Goal: Contribute content: Contribute content

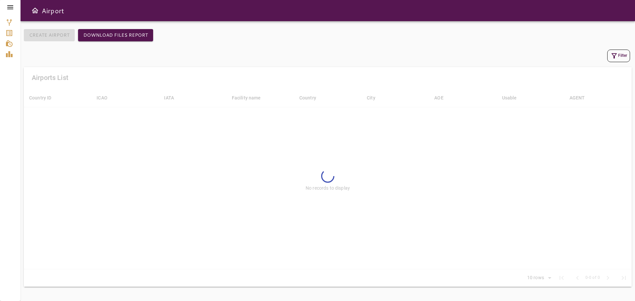
click at [12, 6] on icon at bounding box center [10, 7] width 8 height 8
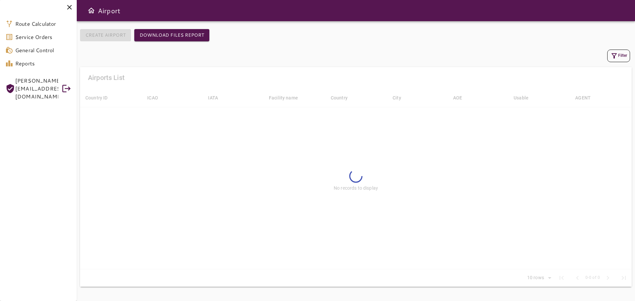
click at [12, 6] on div at bounding box center [38, 7] width 77 height 15
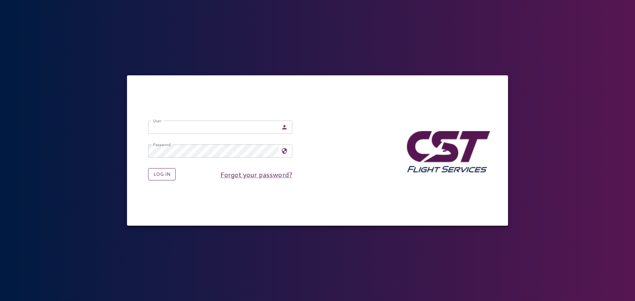
type input "**********"
click at [164, 173] on button "Log in" at bounding box center [161, 174] width 27 height 12
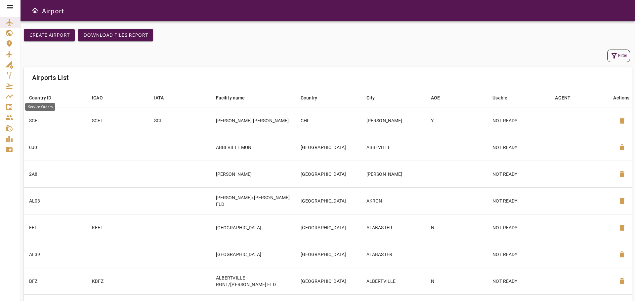
click at [13, 105] on icon "Service Orders" at bounding box center [9, 107] width 8 height 8
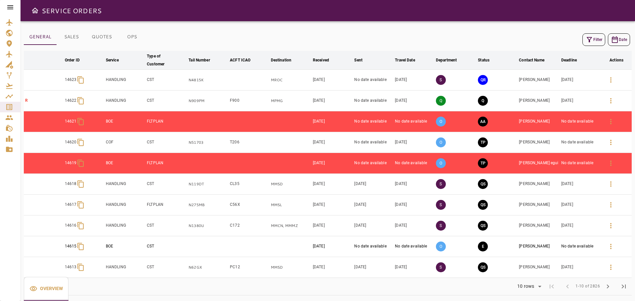
click at [590, 41] on icon "button" at bounding box center [590, 40] width 8 height 8
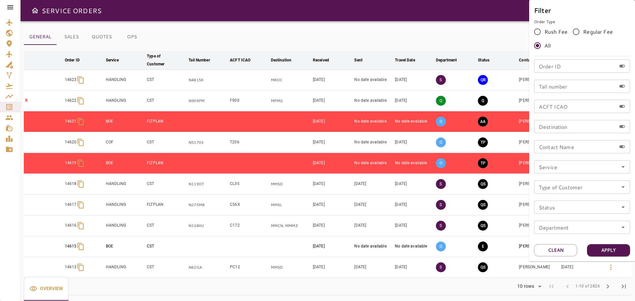
click at [566, 90] on input "Tail number" at bounding box center [575, 86] width 82 height 13
paste input "******"
type input "******"
click at [615, 248] on button "Apply" at bounding box center [608, 250] width 43 height 12
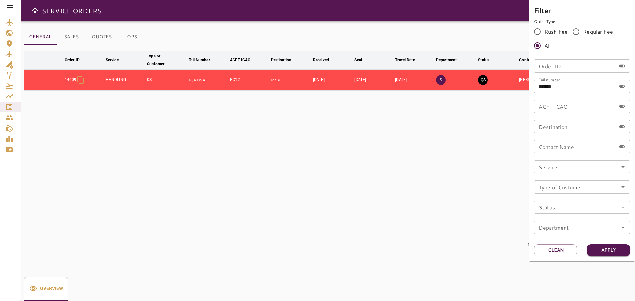
click at [171, 78] on div at bounding box center [317, 150] width 635 height 301
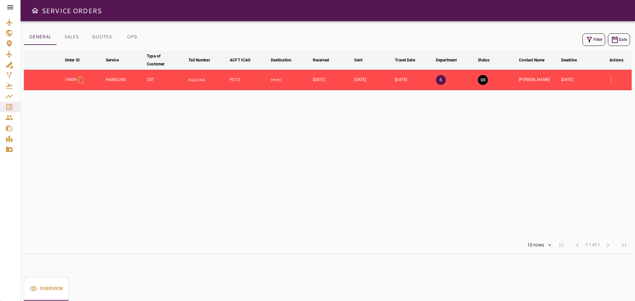
click at [528, 79] on td "Ed Szein" at bounding box center [539, 80] width 42 height 21
click at [535, 81] on td "Ed Szein" at bounding box center [539, 80] width 42 height 21
click at [542, 80] on td "Ed Szein" at bounding box center [539, 80] width 42 height 21
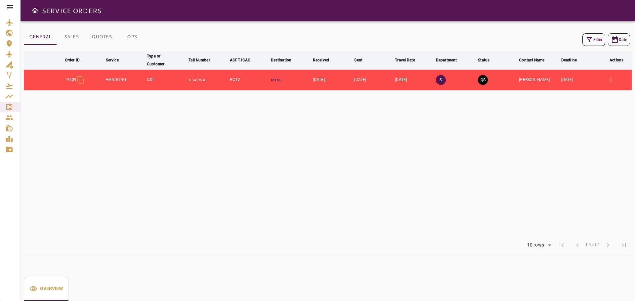
click at [289, 81] on p "MYBC" at bounding box center [290, 80] width 39 height 6
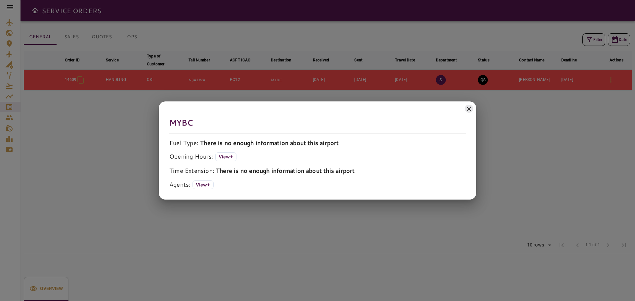
click at [467, 107] on icon at bounding box center [469, 109] width 5 height 5
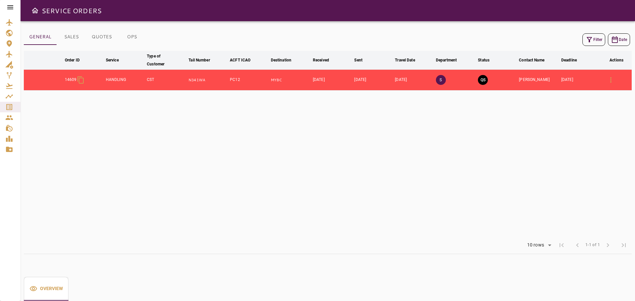
click at [64, 77] on td "14609" at bounding box center [84, 80] width 41 height 21
click at [77, 80] on icon at bounding box center [80, 79] width 6 height 7
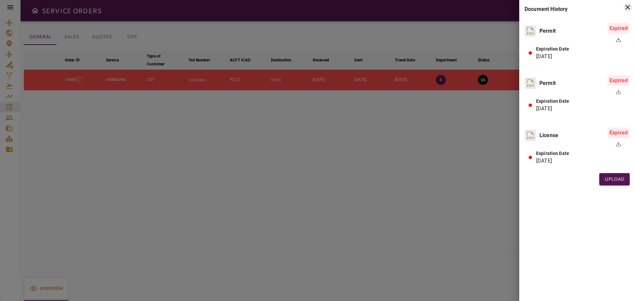
click at [626, 10] on icon at bounding box center [628, 7] width 8 height 8
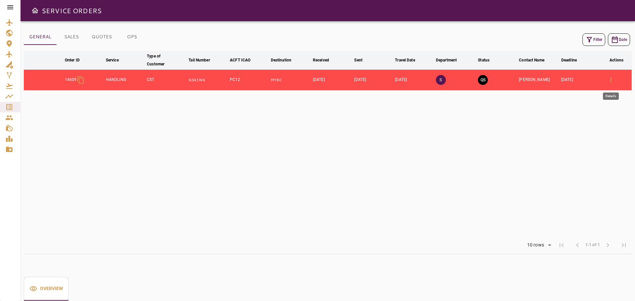
click at [616, 82] on button "button" at bounding box center [611, 80] width 16 height 16
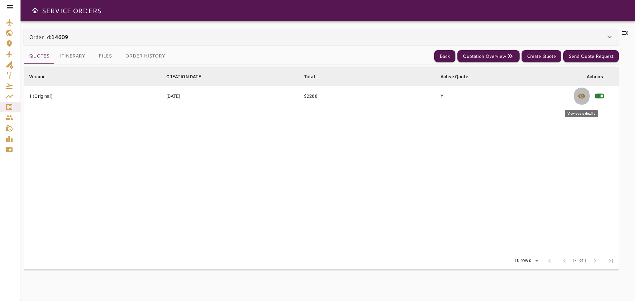
click at [584, 98] on span "visibility" at bounding box center [582, 96] width 8 height 8
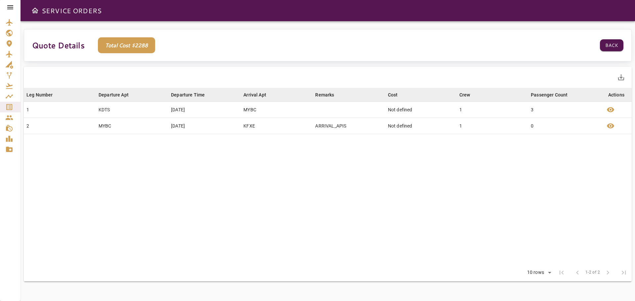
click at [143, 47] on p "Total Cost $ 2288" at bounding box center [126, 45] width 57 height 16
click at [139, 45] on p "Total Cost $ 2288" at bounding box center [126, 45] width 57 height 16
click at [135, 45] on p "Total Cost $ 2288" at bounding box center [126, 45] width 57 height 16
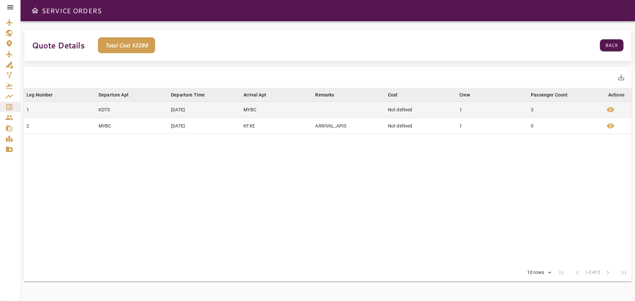
click at [149, 109] on td "KDTS" at bounding box center [132, 110] width 72 height 16
click at [609, 109] on span "visibility" at bounding box center [611, 110] width 8 height 8
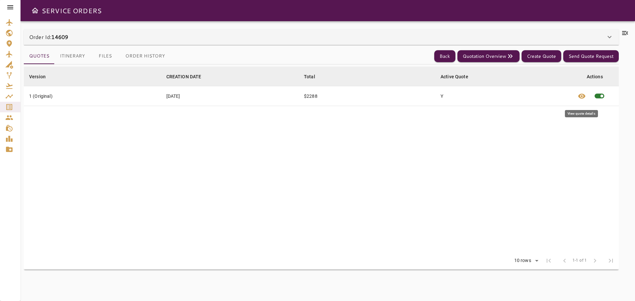
click at [579, 95] on span "visibility" at bounding box center [582, 96] width 8 height 8
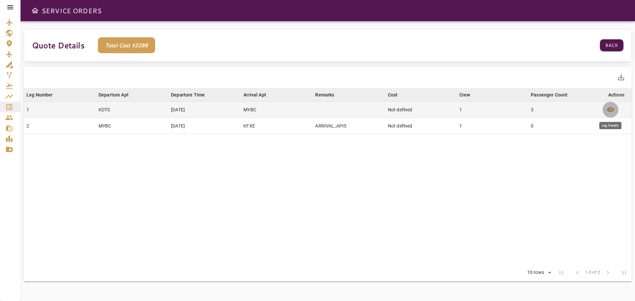
click at [608, 108] on span "visibility" at bounding box center [611, 110] width 8 height 8
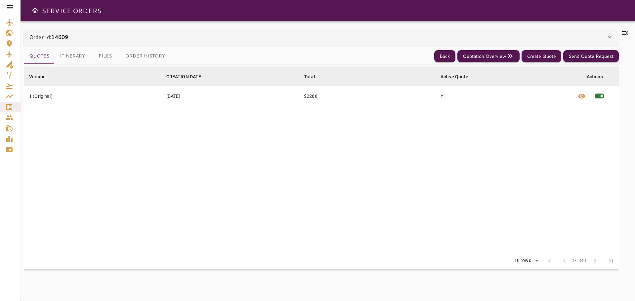
click at [314, 95] on td "$2288" at bounding box center [367, 96] width 137 height 20
click at [502, 53] on button "Quotation Overview" at bounding box center [488, 56] width 62 height 12
click at [584, 94] on span "visibility" at bounding box center [582, 96] width 8 height 8
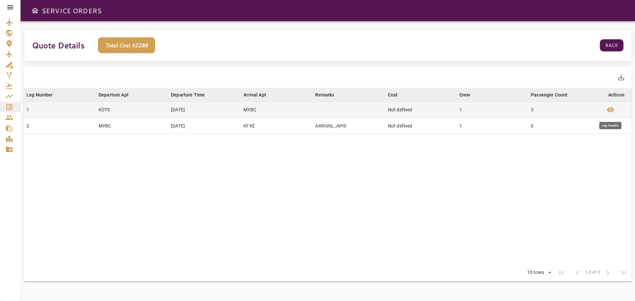
click at [610, 109] on span "visibility" at bounding box center [611, 110] width 8 height 8
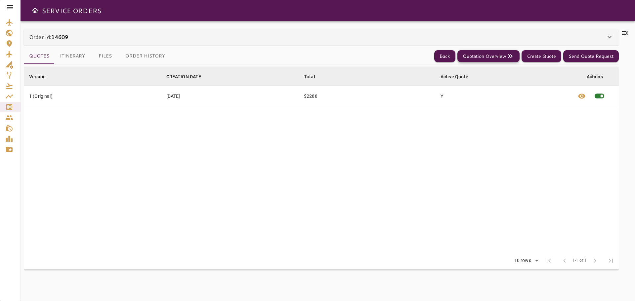
click at [501, 53] on button "Quotation Overview" at bounding box center [488, 56] width 62 height 12
click at [495, 58] on button "Quotation Overview" at bounding box center [488, 56] width 62 height 12
click at [36, 54] on button "Quotes" at bounding box center [39, 56] width 31 height 16
click at [131, 93] on td "1 (Original)" at bounding box center [92, 96] width 137 height 20
click at [577, 97] on button "visibility" at bounding box center [582, 96] width 16 height 20
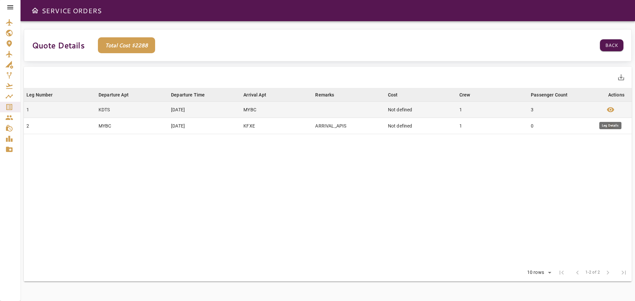
click at [613, 109] on span "visibility" at bounding box center [611, 110] width 8 height 8
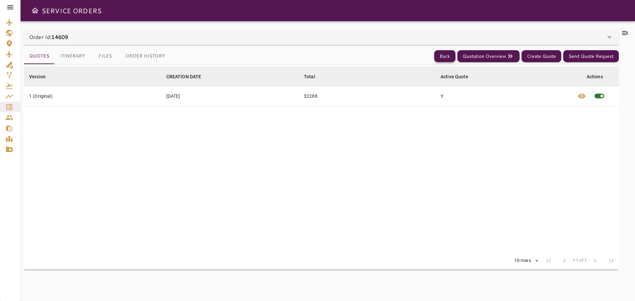
click at [449, 58] on button "Back" at bounding box center [444, 56] width 21 height 12
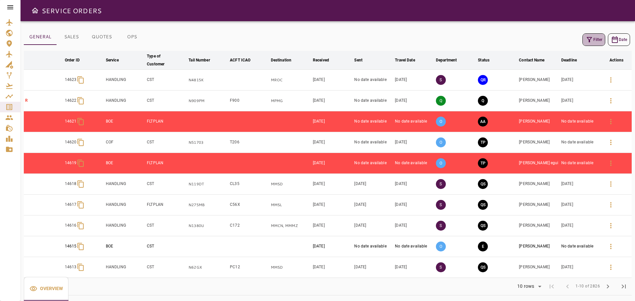
click at [588, 40] on icon "button" at bounding box center [590, 40] width 8 height 8
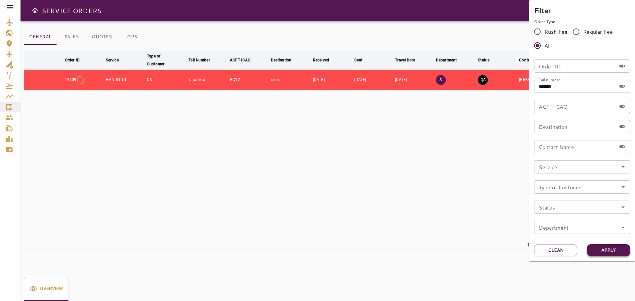
click at [608, 247] on button "Apply" at bounding box center [608, 250] width 43 height 12
click at [608, 249] on button "Apply" at bounding box center [608, 250] width 43 height 12
click at [504, 155] on div at bounding box center [317, 150] width 635 height 301
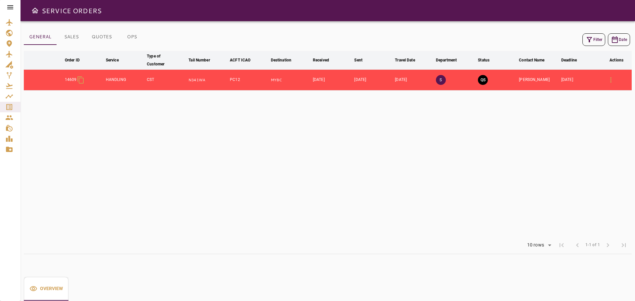
click at [517, 84] on td "QS" at bounding box center [497, 80] width 41 height 21
click at [538, 74] on td "[PERSON_NAME]" at bounding box center [539, 80] width 42 height 21
click at [613, 79] on icon "button" at bounding box center [611, 80] width 8 height 8
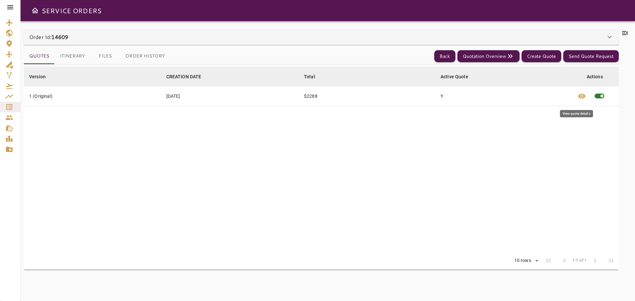
click at [584, 98] on span "visibility" at bounding box center [582, 96] width 8 height 8
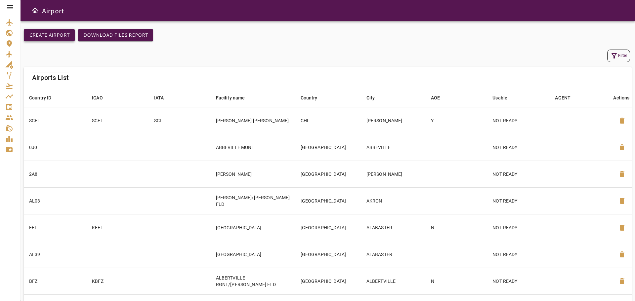
click at [45, 36] on button "Create airport" at bounding box center [49, 35] width 51 height 12
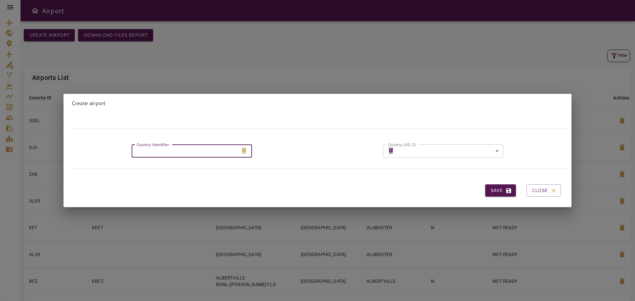
click at [204, 151] on input "Country Identifier" at bounding box center [185, 151] width 107 height 13
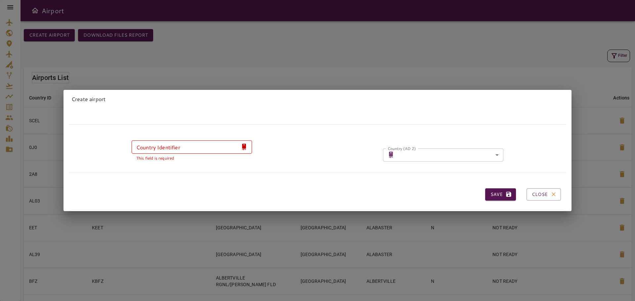
click at [310, 150] on div "Country Identifier Country Identifier This field is required Country (AD 2) ​ ​…" at bounding box center [315, 148] width 503 height 26
click at [326, 152] on div "Country Identifier Country Identifier This field is required Country (AD 2) ​ ​…" at bounding box center [315, 148] width 503 height 26
click at [550, 192] on icon "button" at bounding box center [553, 194] width 7 height 7
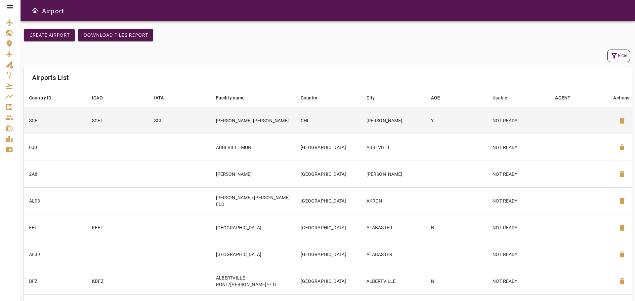
click at [329, 121] on td "CHL" at bounding box center [328, 120] width 66 height 27
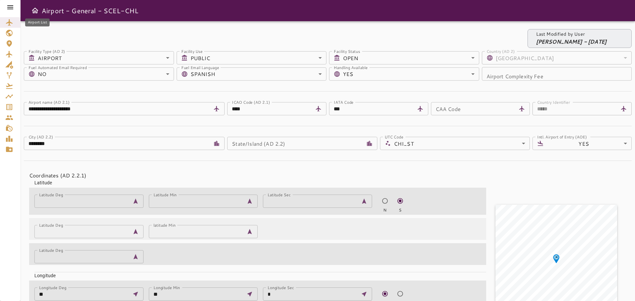
click at [10, 22] on icon "Airport List" at bounding box center [9, 23] width 8 height 8
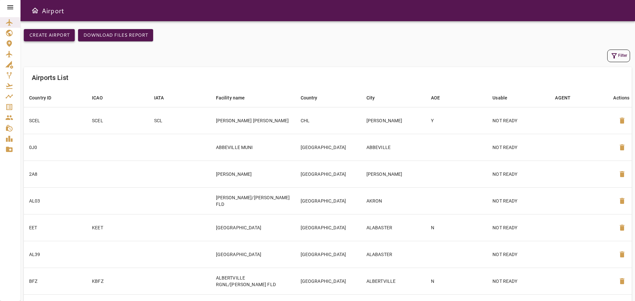
click at [48, 35] on button "Create airport" at bounding box center [49, 35] width 51 height 12
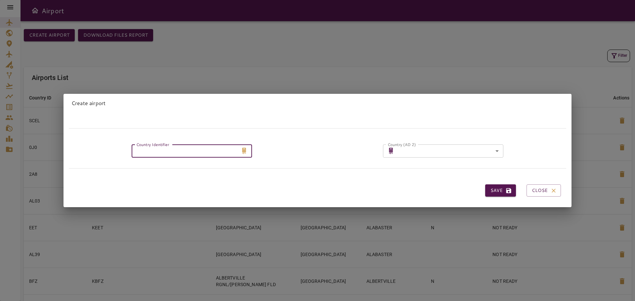
click at [206, 151] on input "Country Identifier" at bounding box center [185, 151] width 107 height 13
click at [461, 145] on body "Airport Create airport Download Files Report Filter Airports List Country ID ar…" at bounding box center [317, 150] width 635 height 301
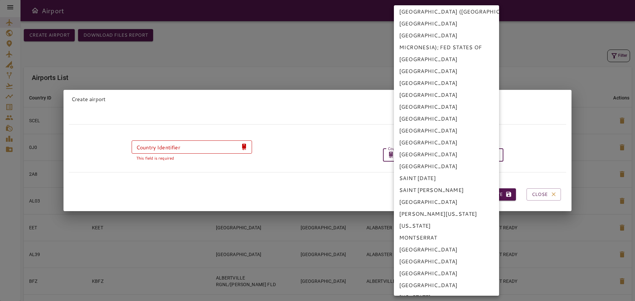
scroll to position [397, 0]
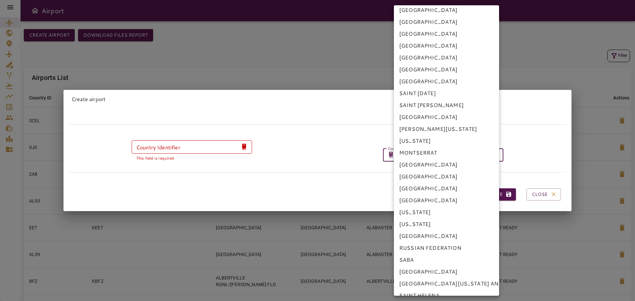
click at [437, 118] on li "MEXICO" at bounding box center [446, 117] width 105 height 12
type input "***"
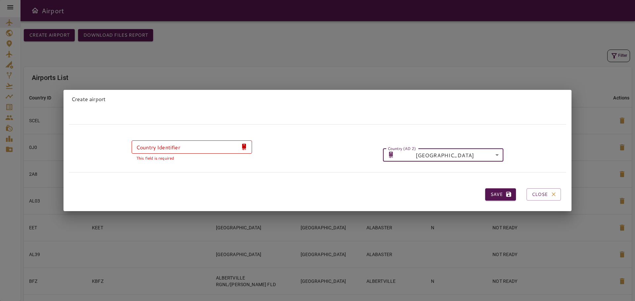
click at [301, 153] on div "Country Identifier Country Identifier This field is required Country (AD 2) ​ M…" at bounding box center [315, 148] width 503 height 26
click at [185, 147] on input "Country Identifier" at bounding box center [185, 147] width 107 height 13
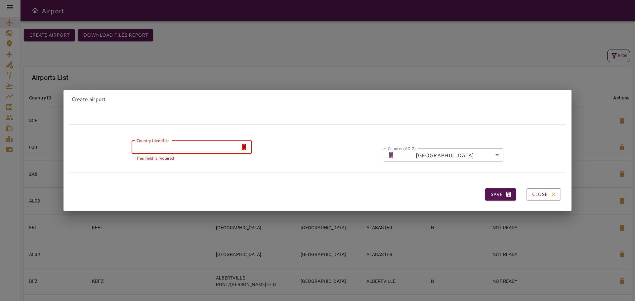
click at [303, 152] on div "Country Identifier Country Identifier This field is required Country (AD 2) ​ M…" at bounding box center [315, 148] width 503 height 26
click at [206, 146] on input "Country Identifier" at bounding box center [185, 147] width 107 height 13
click at [544, 190] on button "Close" at bounding box center [544, 195] width 34 height 12
